Goal: Check status: Check status

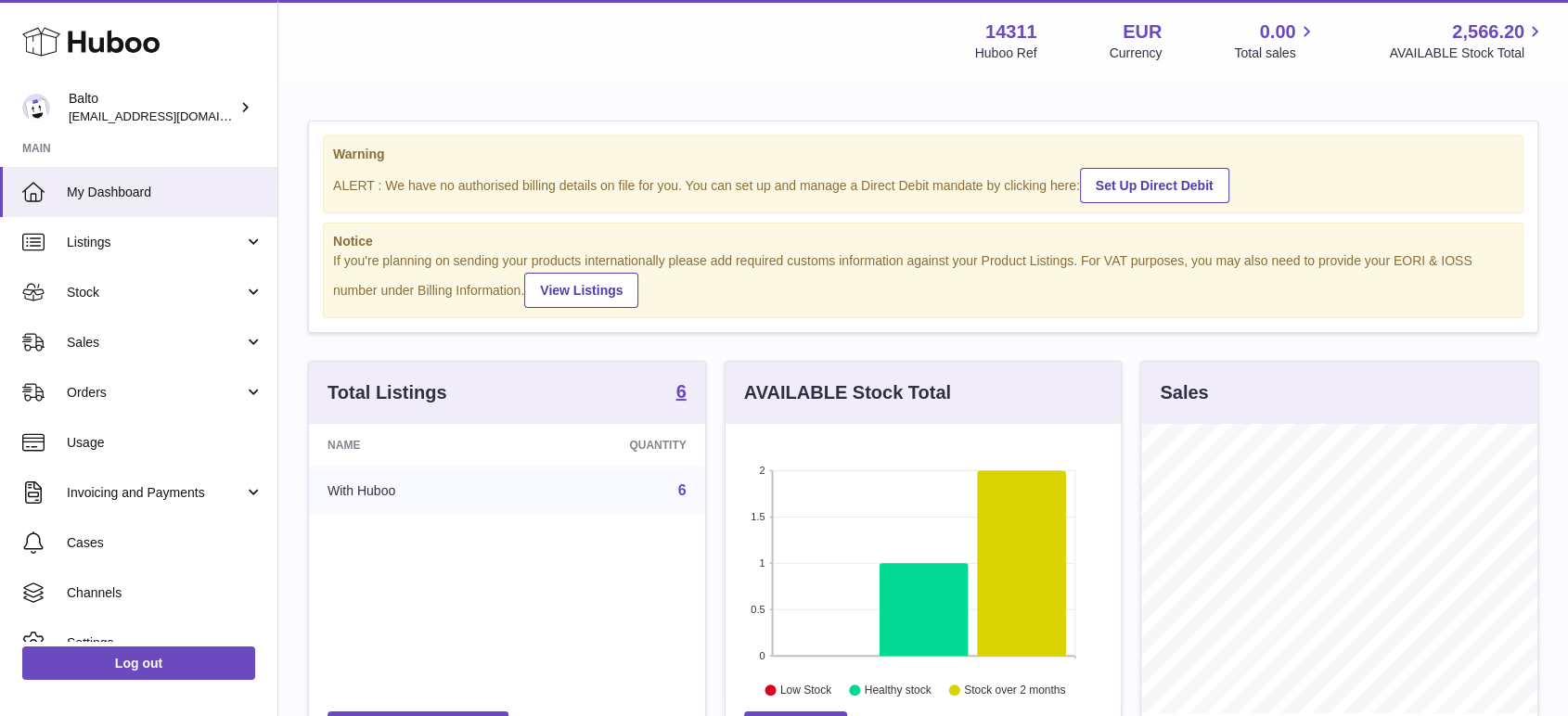
scroll to position [289, 395]
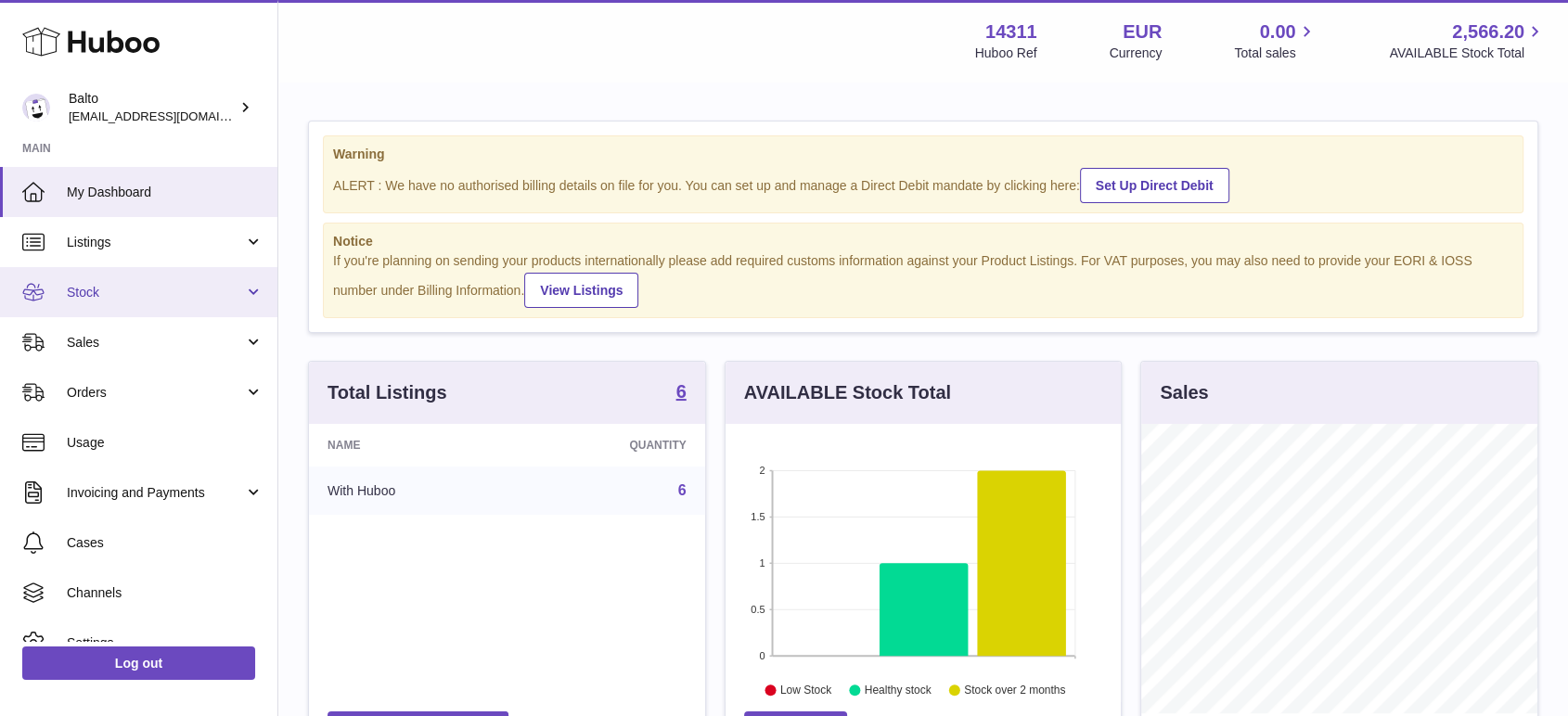
click at [134, 288] on span "Stock" at bounding box center [156, 292] width 177 height 18
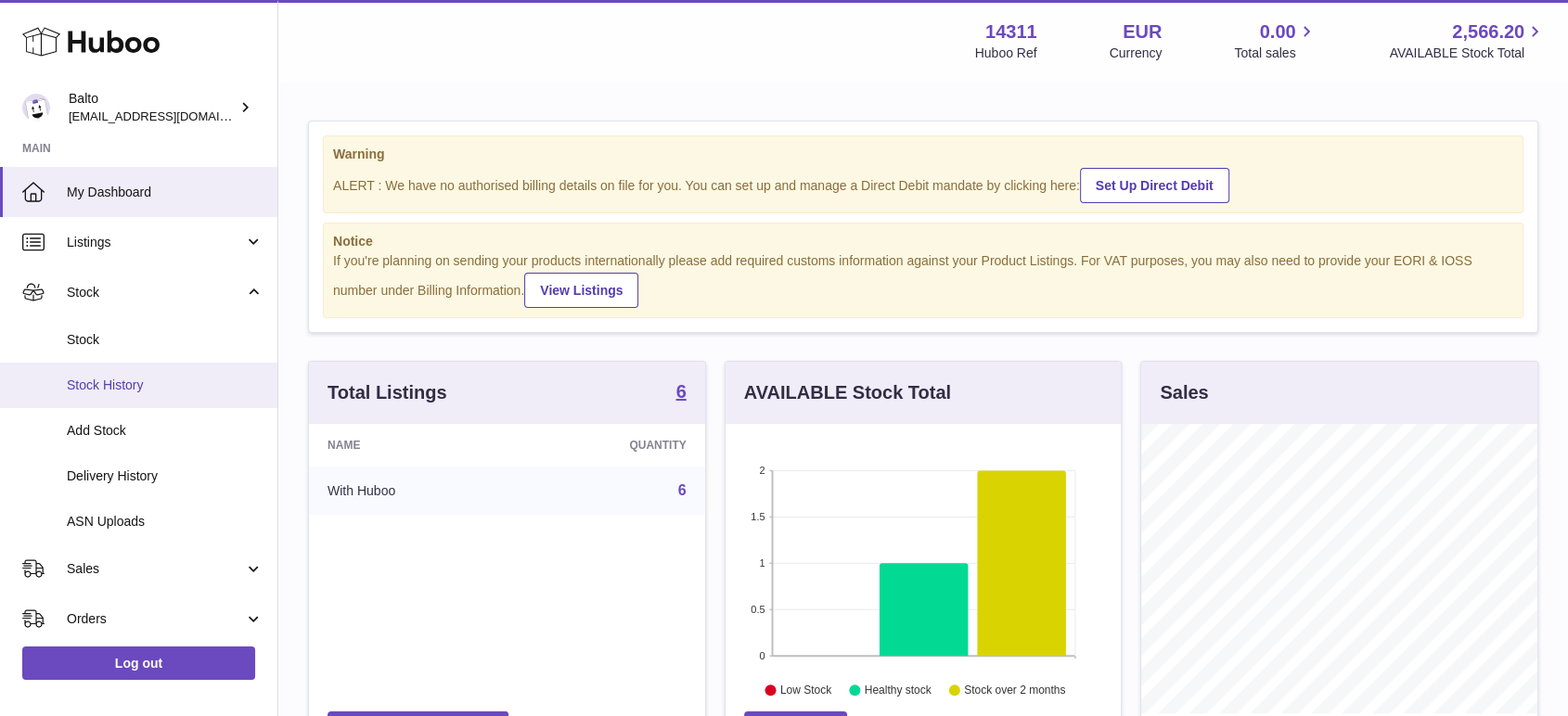
click at [144, 389] on span "Stock History" at bounding box center [165, 385] width 197 height 18
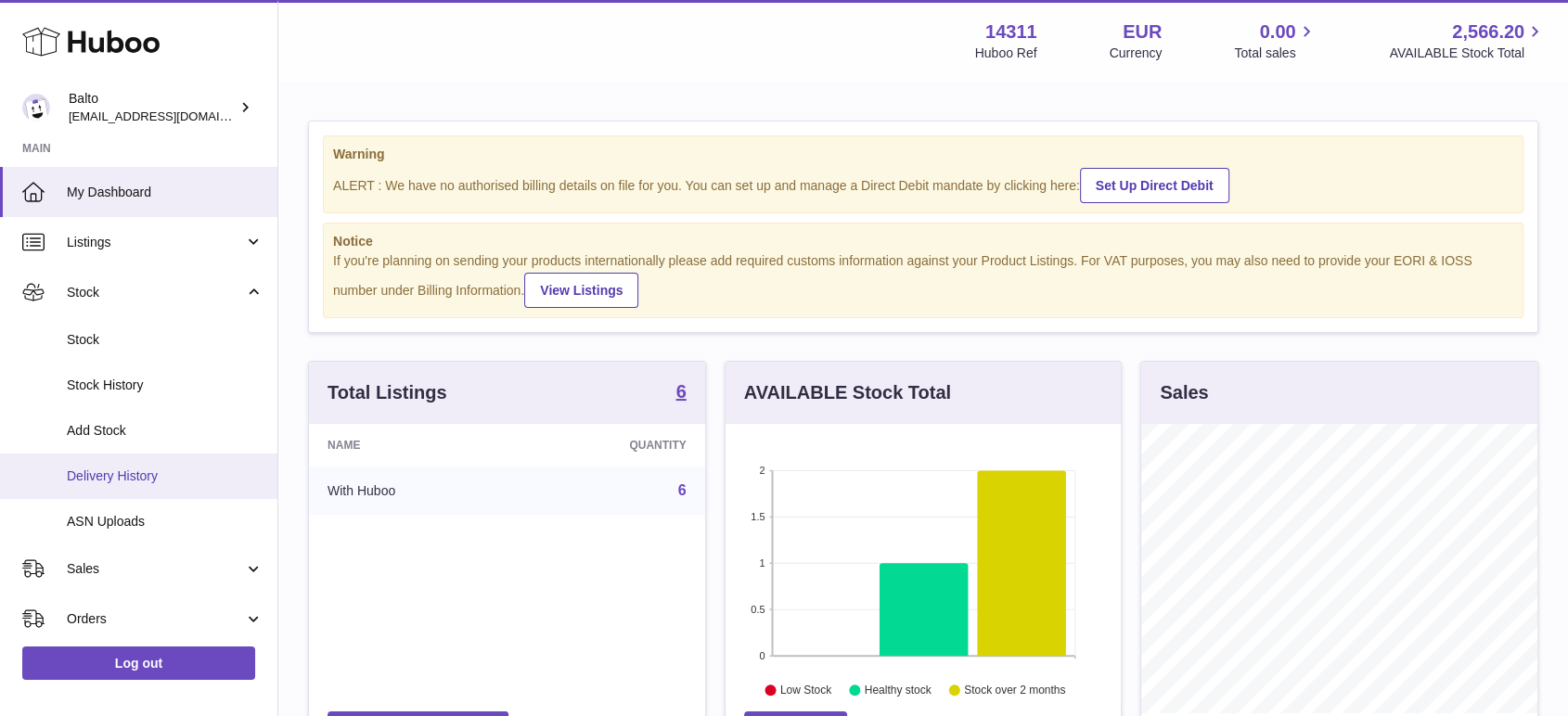
click at [125, 470] on span "Delivery History" at bounding box center [165, 476] width 197 height 18
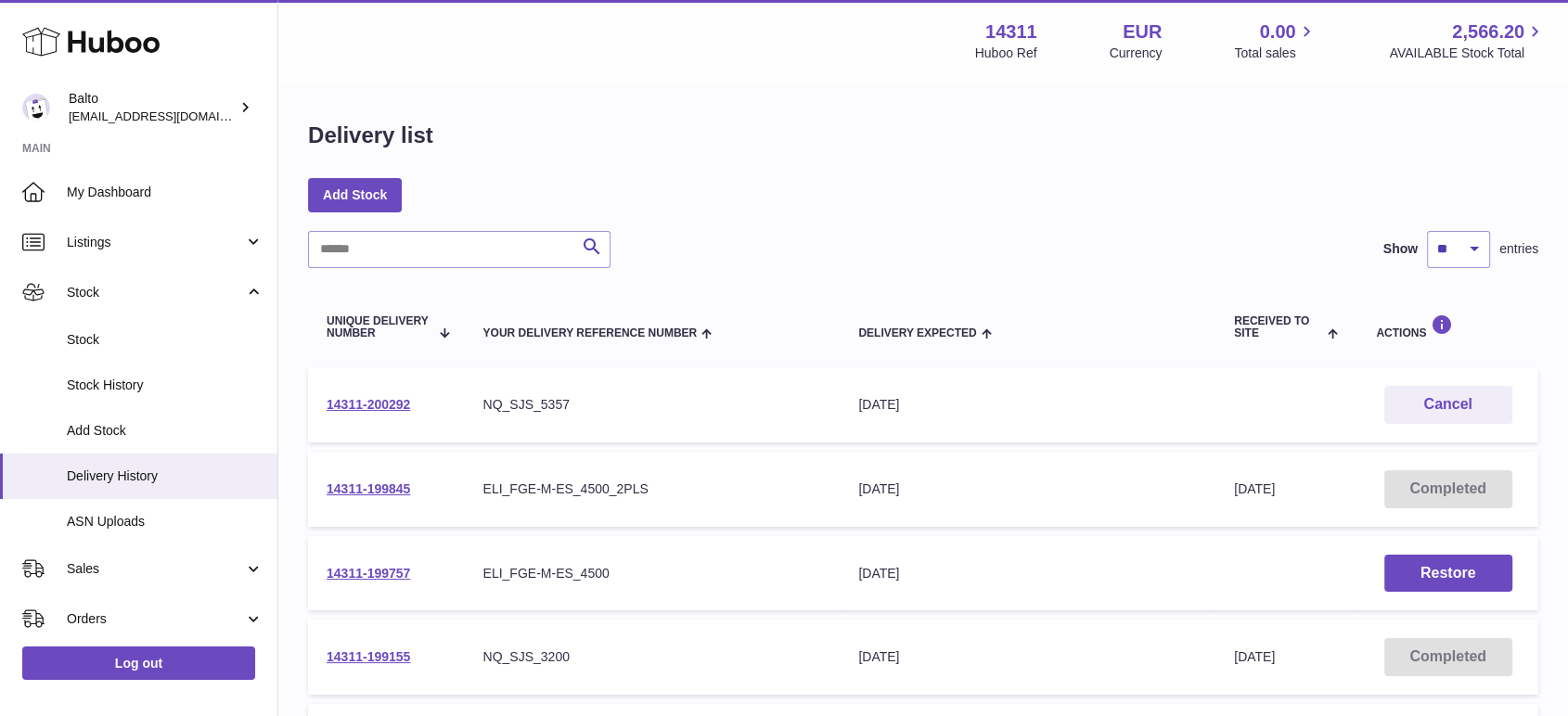
click at [717, 486] on div "ELI_FGE-M-ES_4500_2PLS" at bounding box center [651, 488] width 339 height 18
click at [394, 484] on link "14311-199845" at bounding box center [368, 488] width 83 height 15
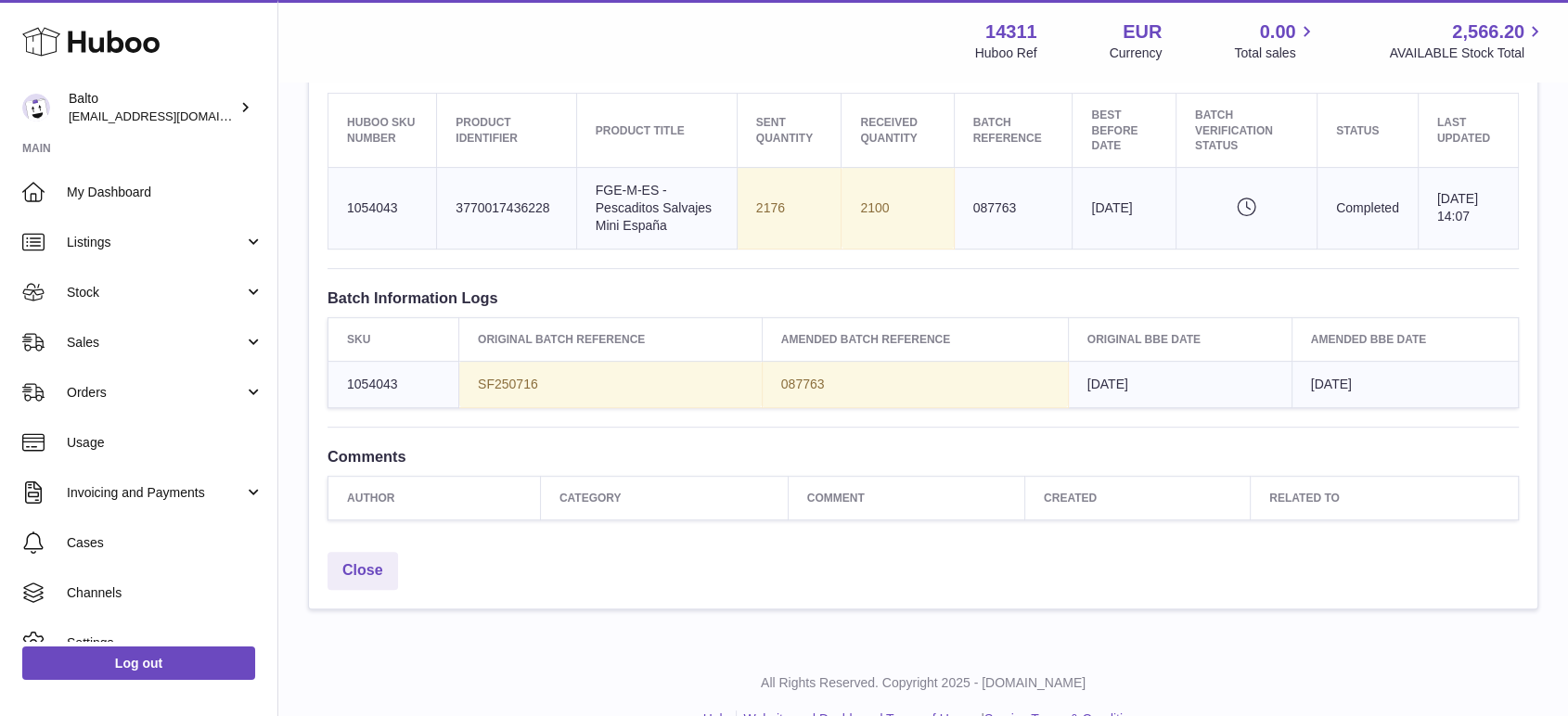
scroll to position [756, 0]
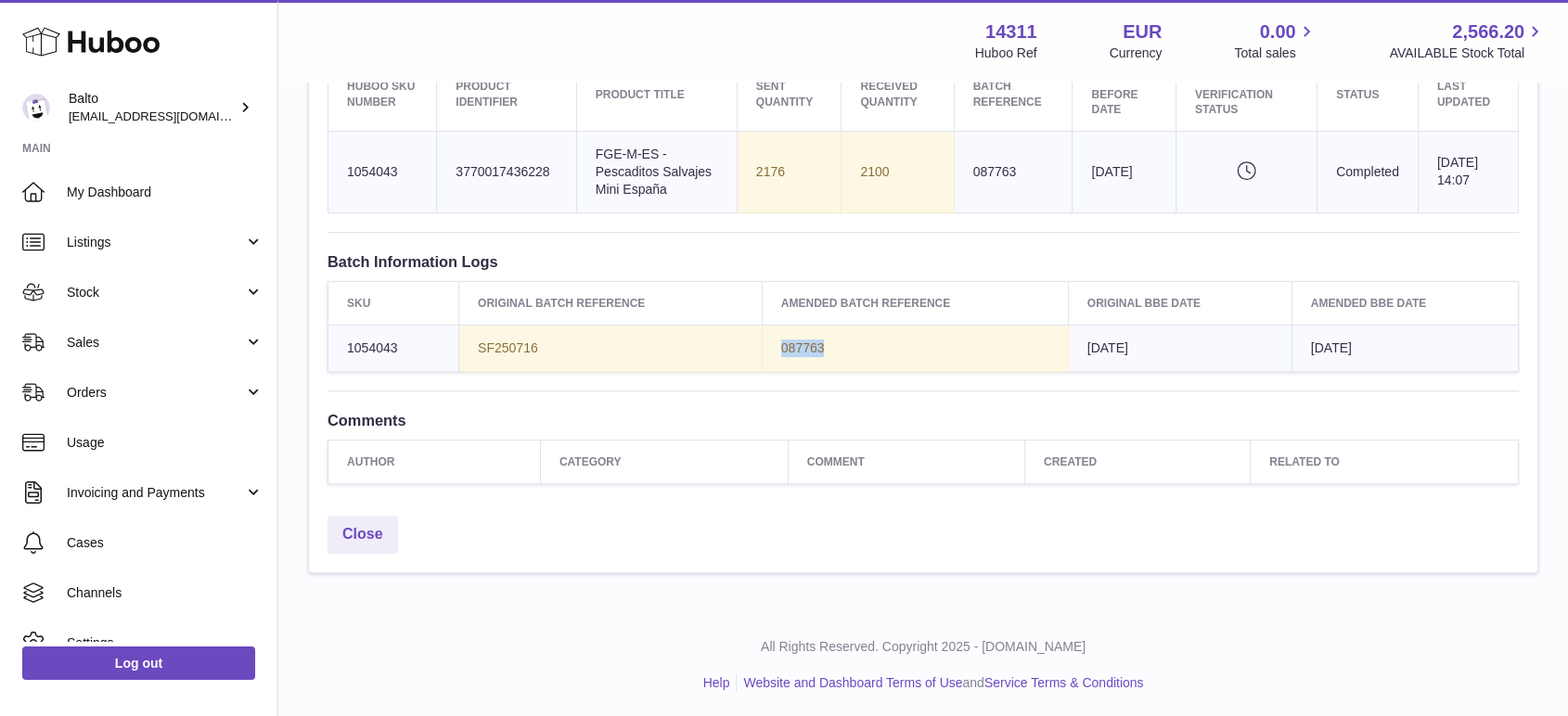
drag, startPoint x: 825, startPoint y: 344, endPoint x: 782, endPoint y: 344, distance: 43.0
click at [782, 344] on td "087763" at bounding box center [914, 348] width 306 height 47
copy span "087763"
drag, startPoint x: 537, startPoint y: 342, endPoint x: 480, endPoint y: 338, distance: 57.1
click at [480, 338] on td "SF250716" at bounding box center [611, 348] width 304 height 47
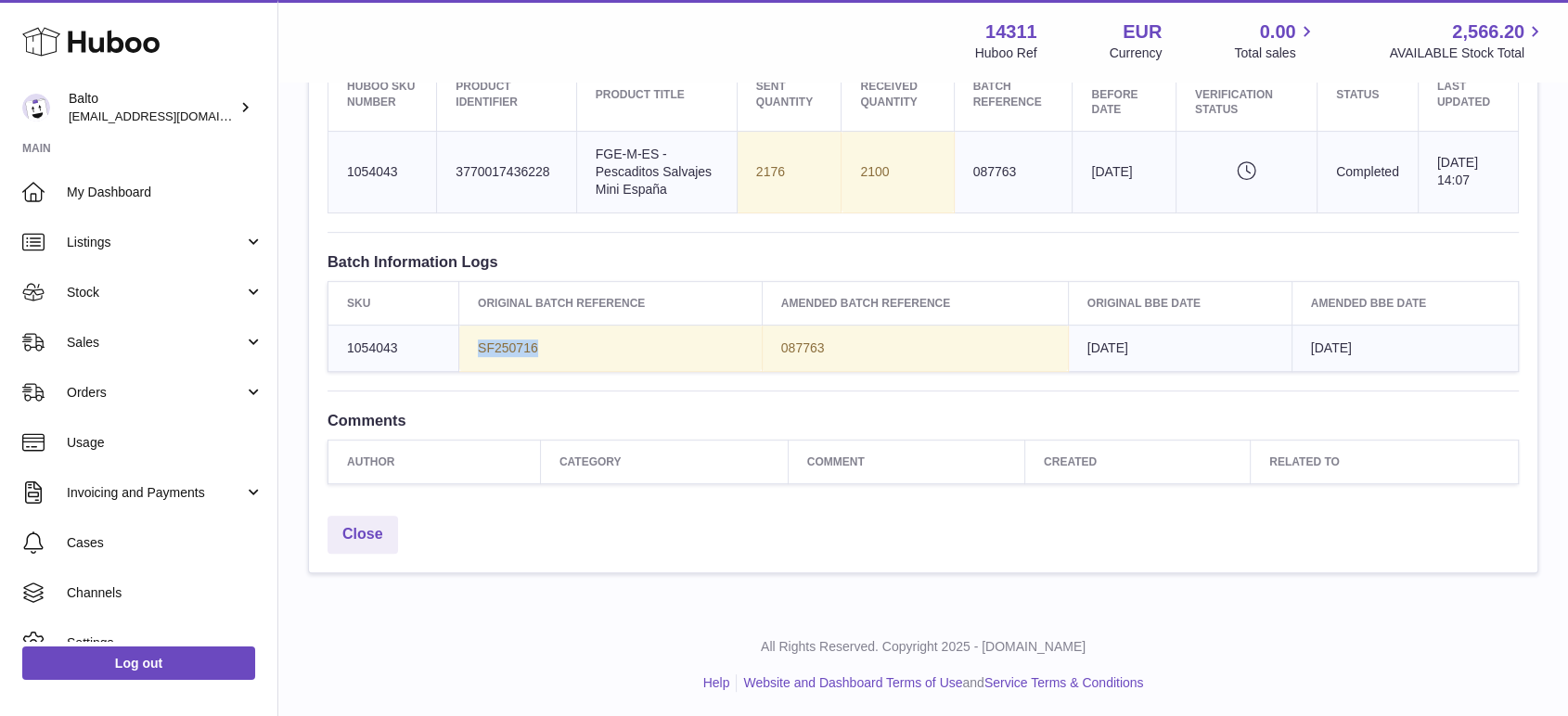
copy span "SF250716"
